Goal: Task Accomplishment & Management: Use online tool/utility

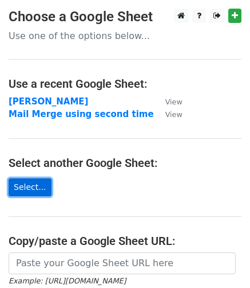
click at [30, 179] on link "Select..." at bounding box center [30, 187] width 43 height 18
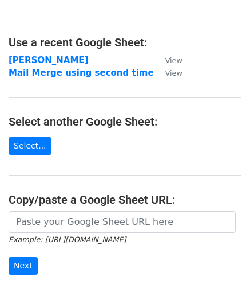
scroll to position [42, 0]
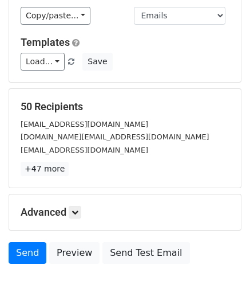
scroll to position [132, 0]
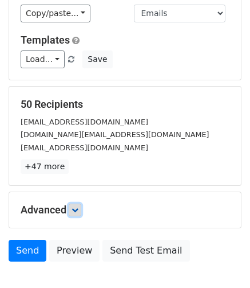
click at [77, 206] on link at bounding box center [75, 209] width 13 height 13
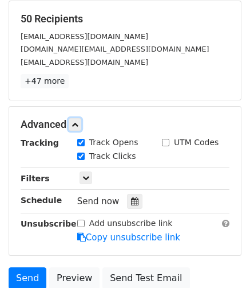
scroll to position [253, 0]
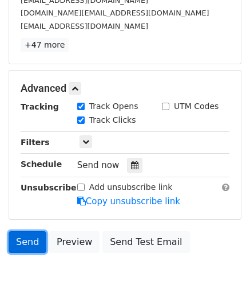
click at [28, 238] on link "Send" at bounding box center [28, 242] width 38 height 22
click at [26, 240] on link "Send" at bounding box center [28, 242] width 38 height 22
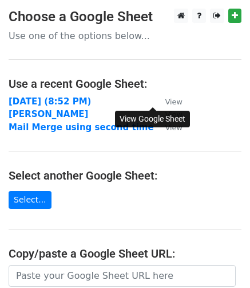
click at [166, 101] on small "View" at bounding box center [174, 101] width 17 height 9
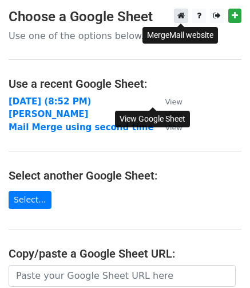
click at [180, 19] on icon at bounding box center [181, 15] width 7 height 8
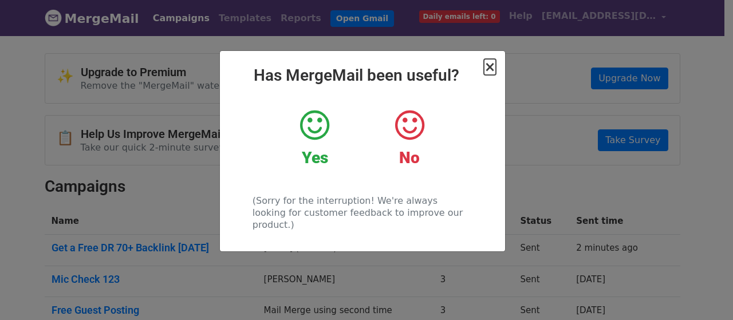
click at [492, 68] on span "×" at bounding box center [489, 67] width 11 height 16
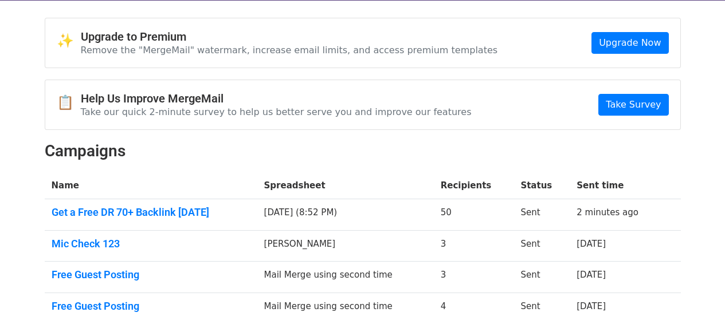
scroll to position [37, 0]
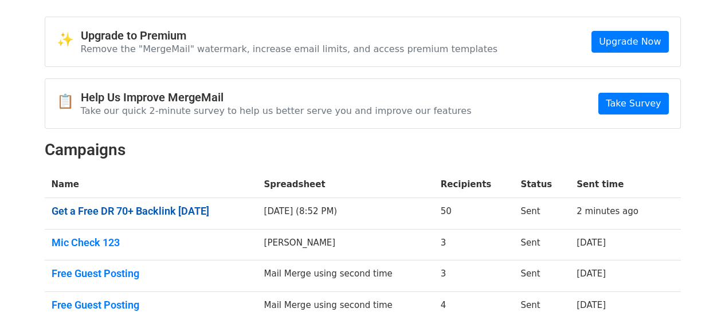
click at [195, 213] on link "Get a Free DR 70+ Backlink [DATE]" at bounding box center [151, 211] width 199 height 13
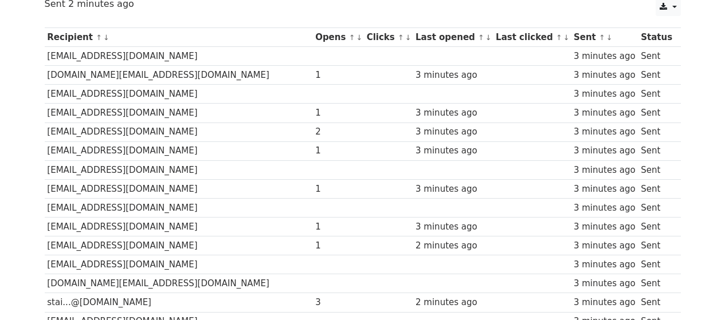
scroll to position [141, 0]
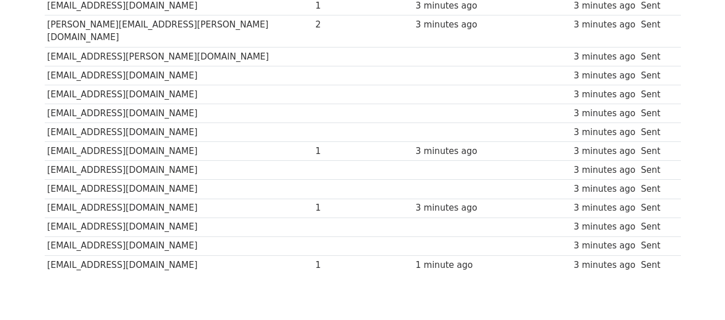
scroll to position [920, 0]
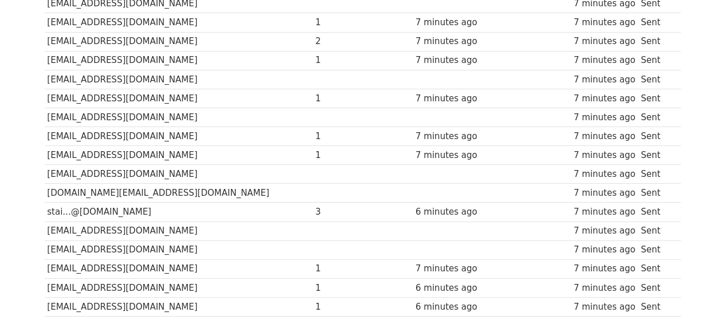
scroll to position [233, 0]
